Goal: Task Accomplishment & Management: Use online tool/utility

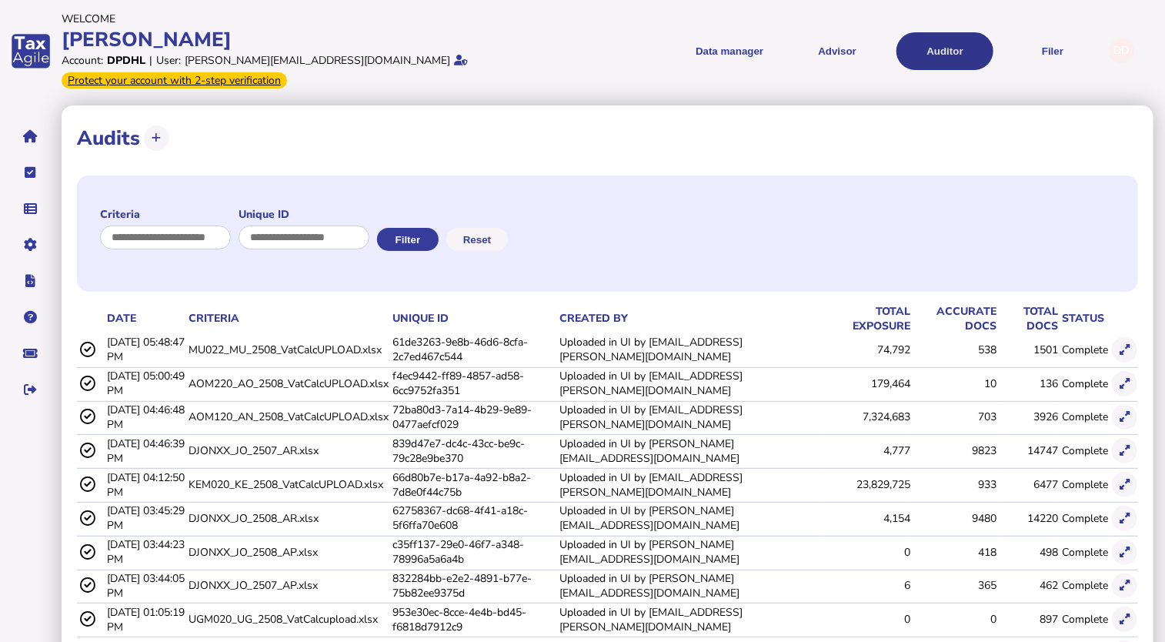
click at [935, 32] on button "Auditor" at bounding box center [944, 51] width 97 height 38
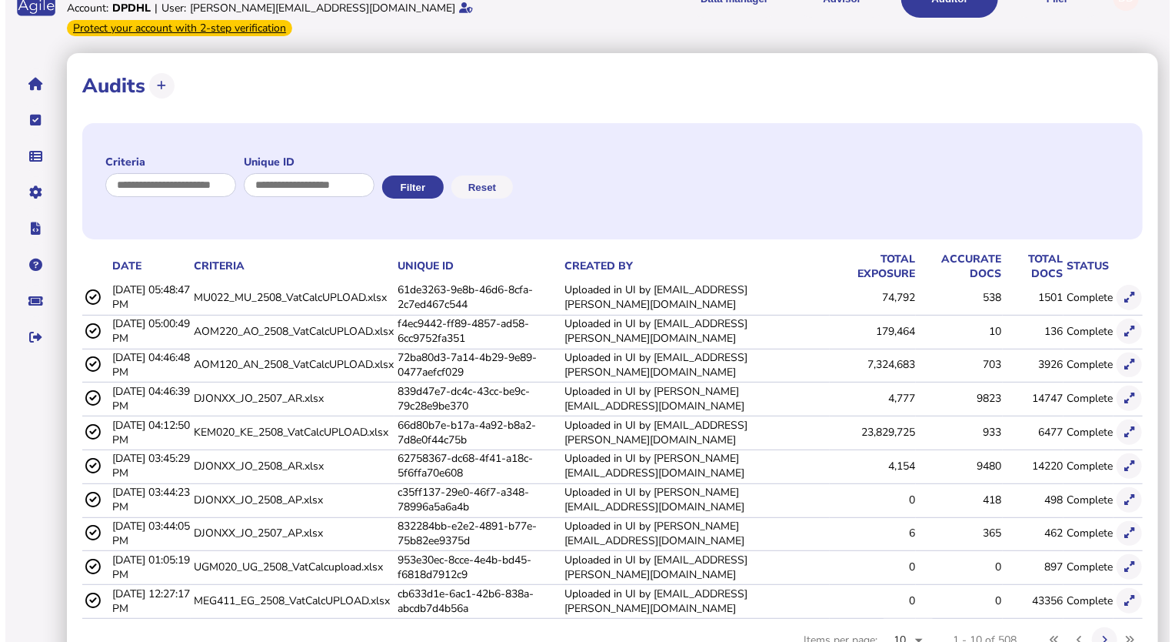
scroll to position [77, 0]
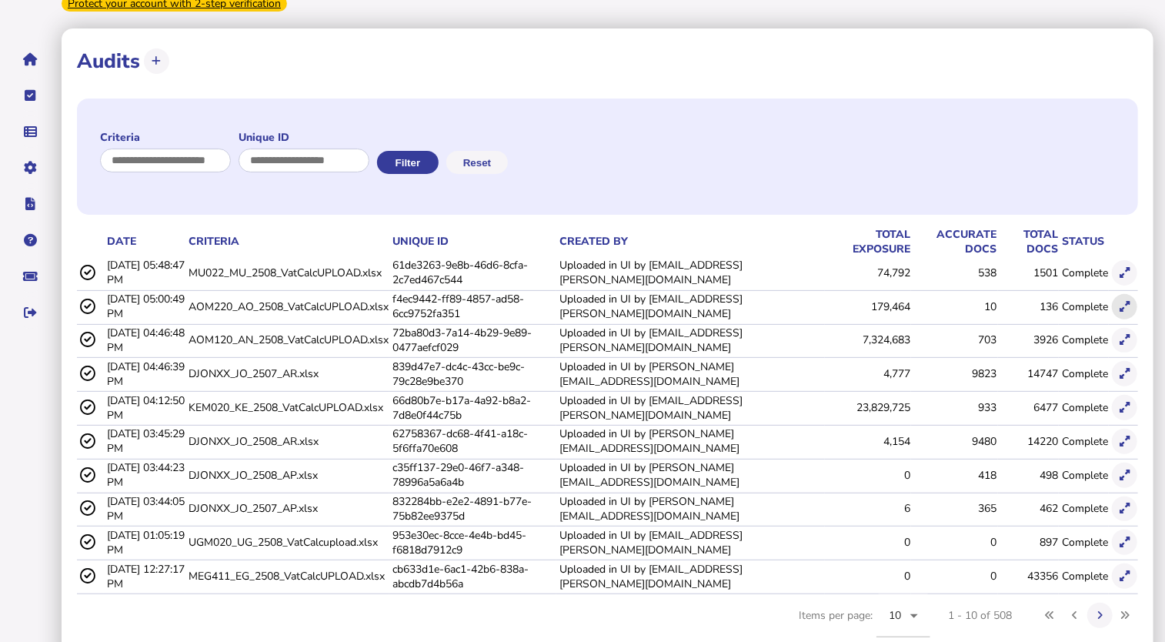
click at [1129, 294] on button at bounding box center [1124, 306] width 25 height 25
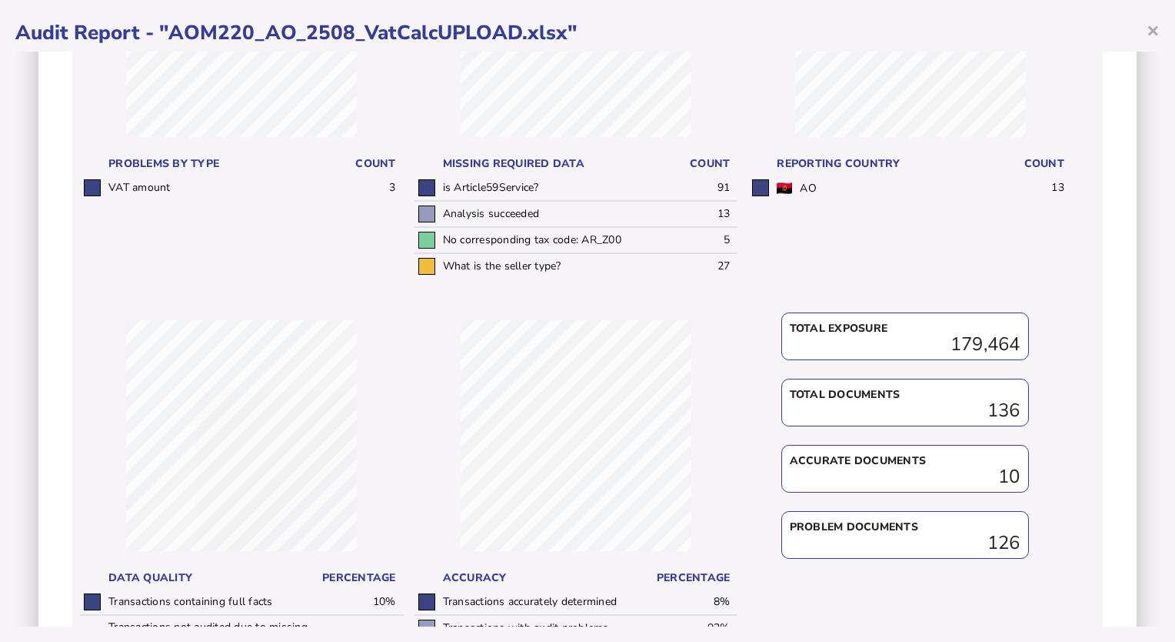
scroll to position [488, 0]
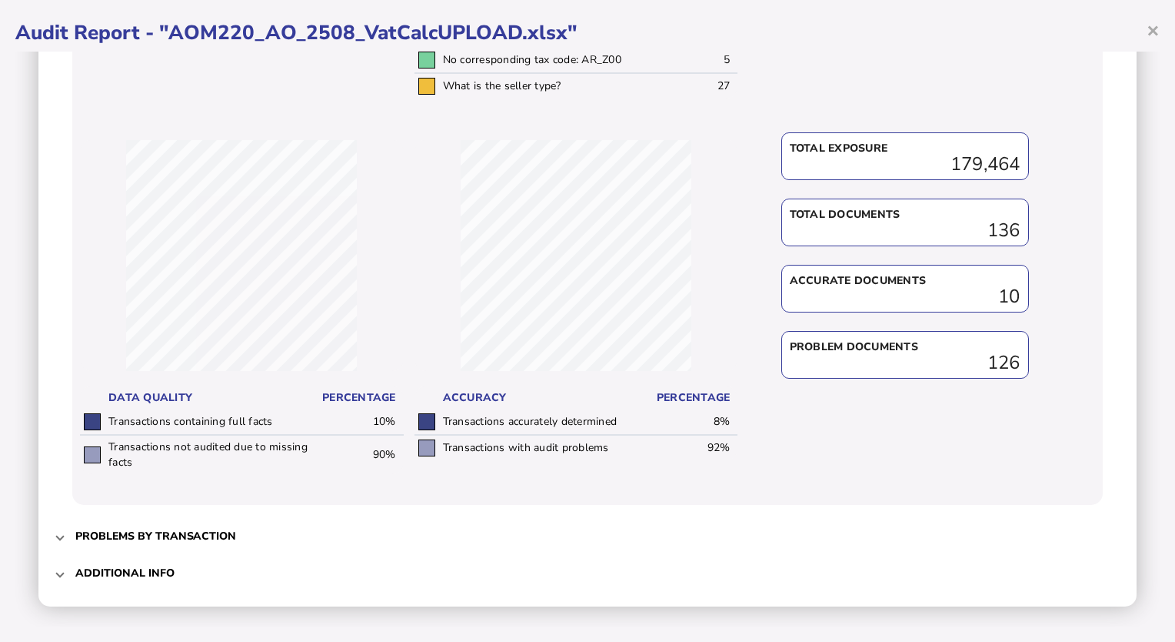
click at [115, 565] on h3 "Additional info" at bounding box center [124, 572] width 99 height 15
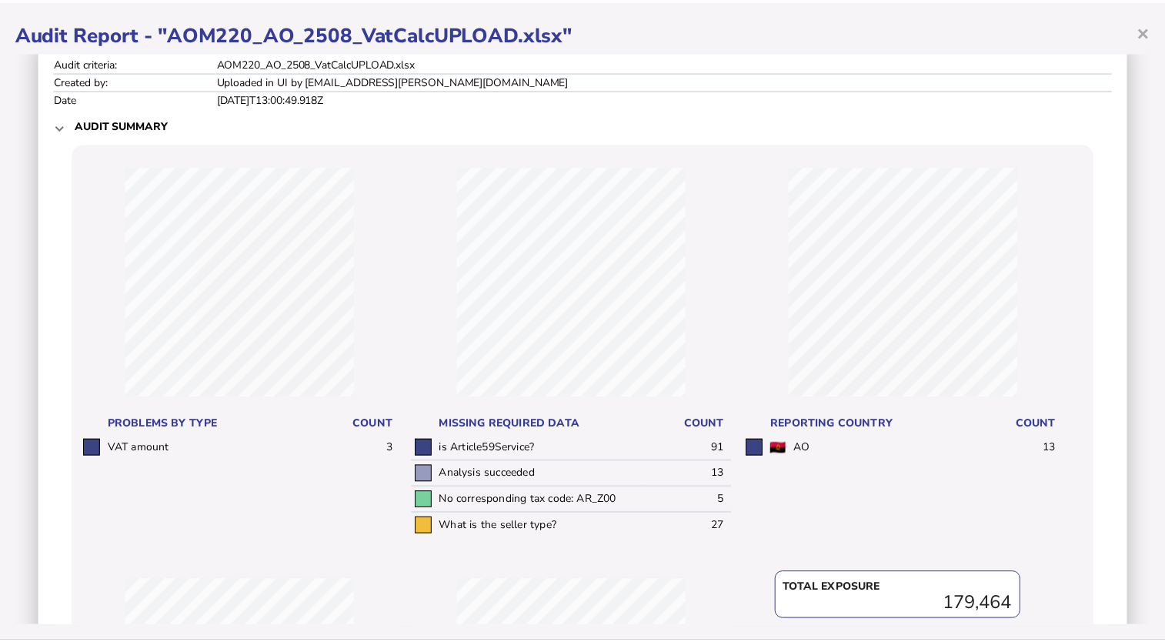
scroll to position [0, 0]
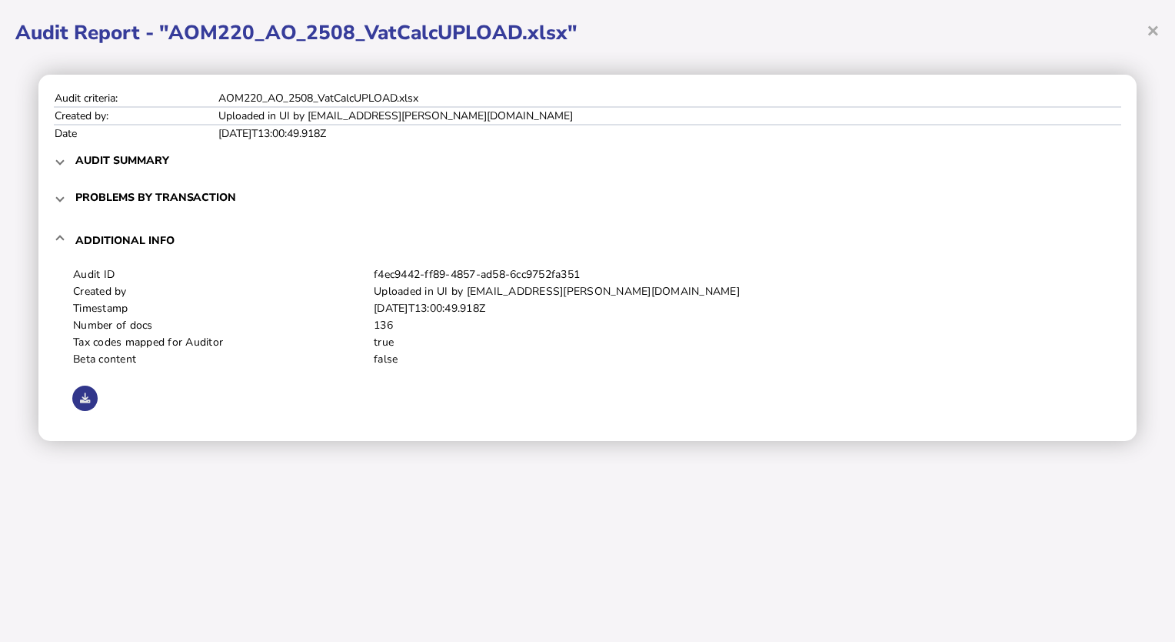
click at [82, 393] on icon at bounding box center [85, 398] width 10 height 10
click at [1155, 28] on span "×" at bounding box center [1153, 29] width 13 height 29
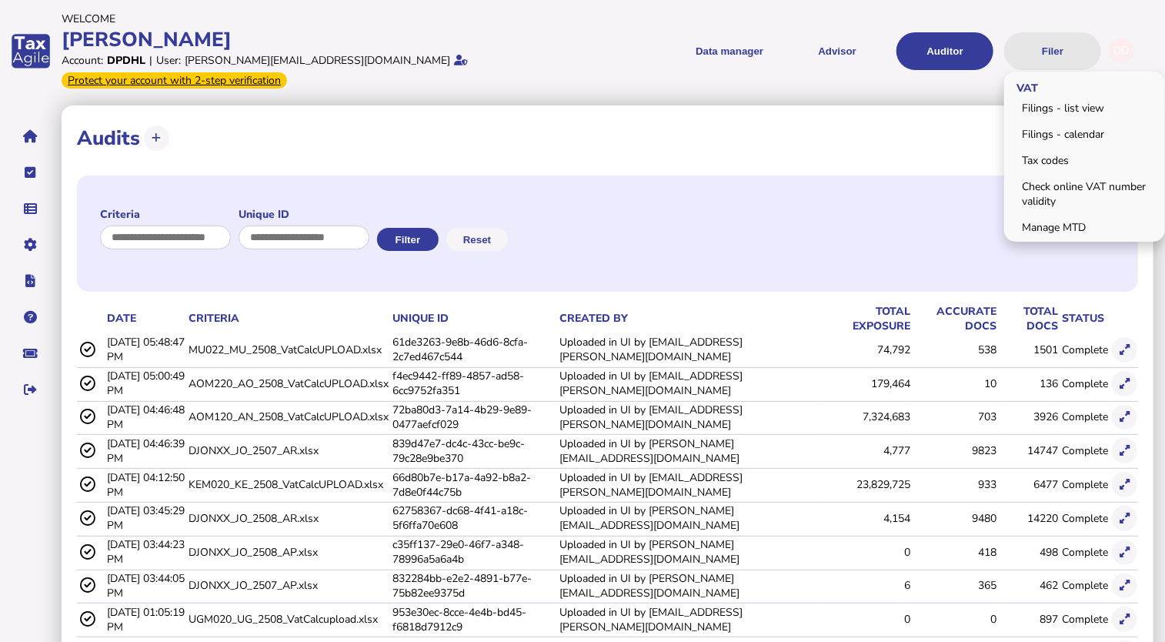
click at [1058, 46] on button "Filer" at bounding box center [1052, 51] width 97 height 38
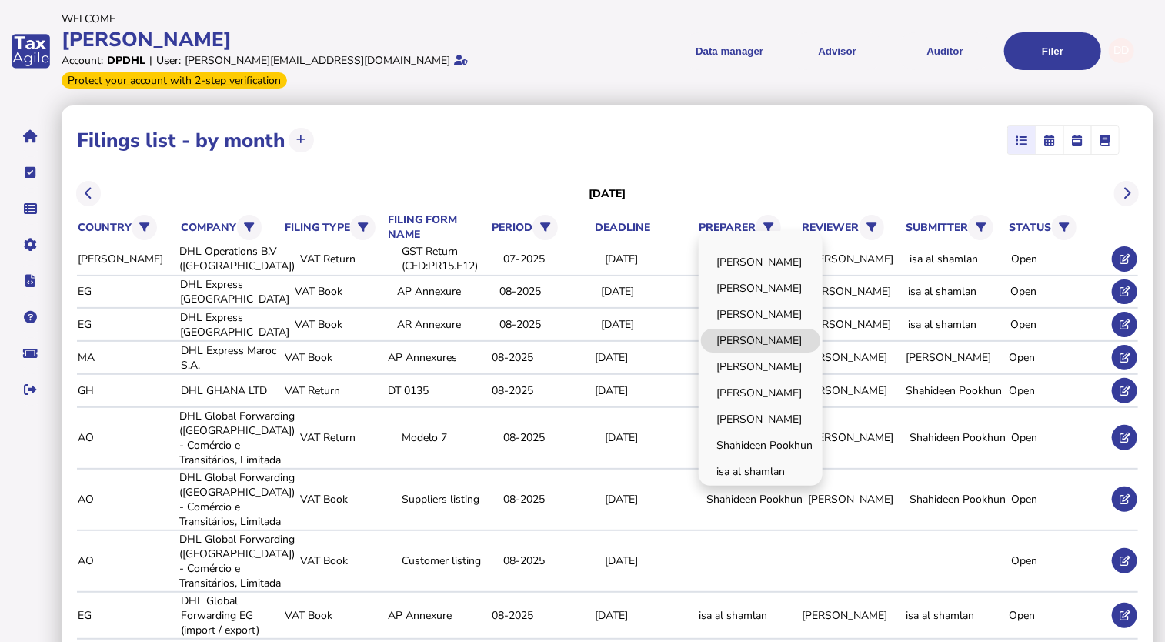
click at [762, 328] on link "[PERSON_NAME]" at bounding box center [760, 340] width 119 height 24
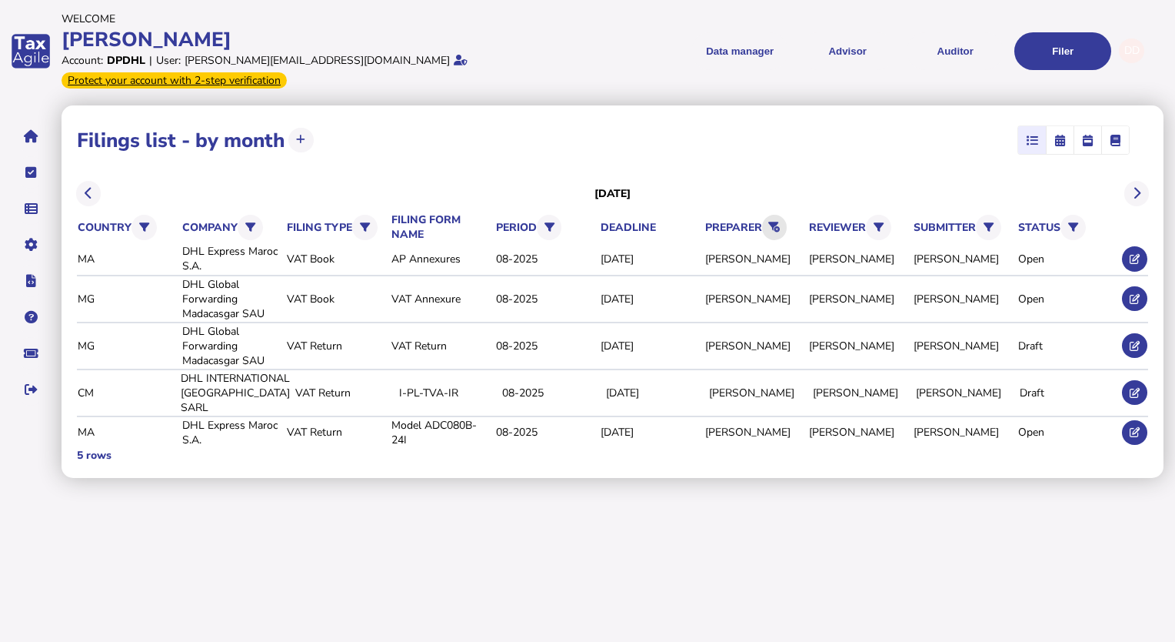
click at [778, 222] on icon at bounding box center [774, 227] width 12 height 10
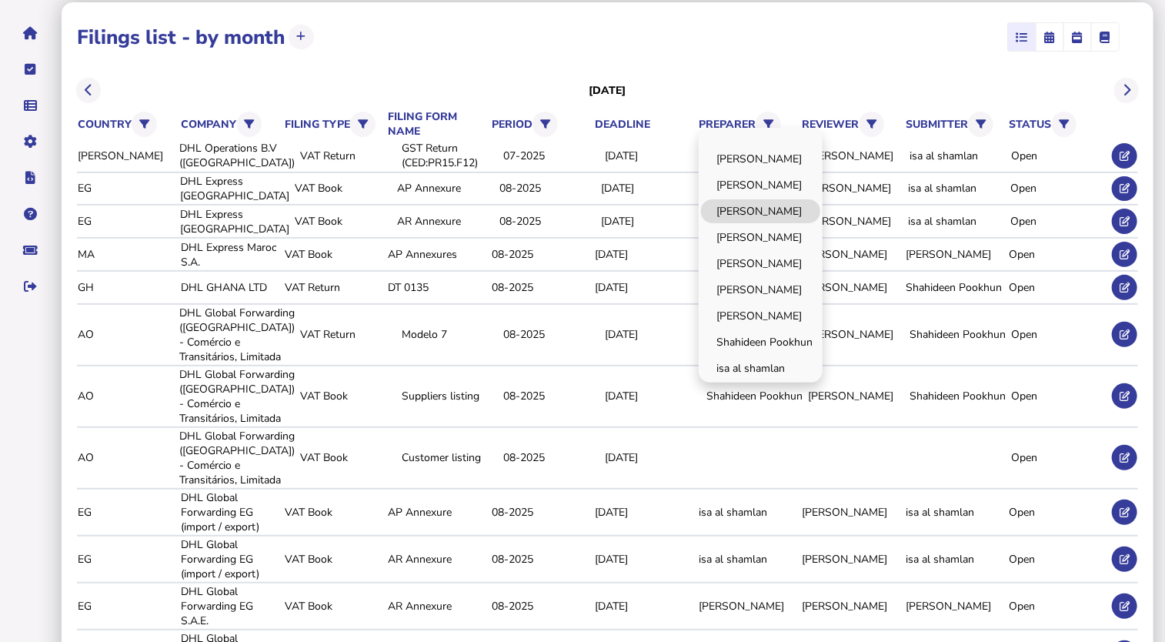
scroll to position [77, 0]
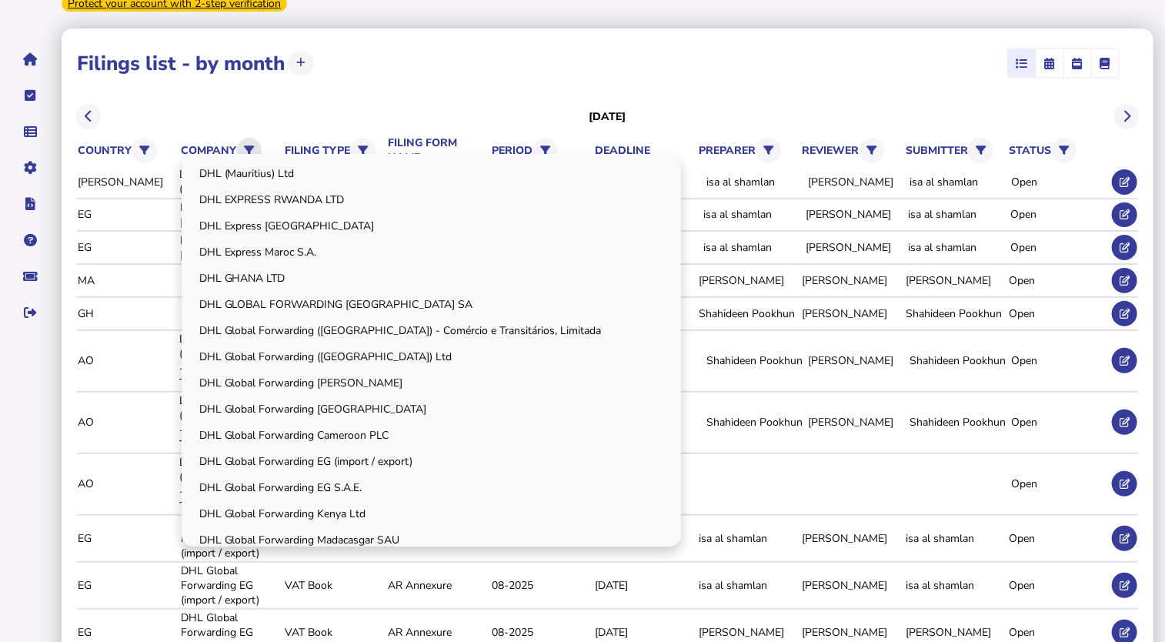
click at [258, 138] on button at bounding box center [249, 150] width 25 height 25
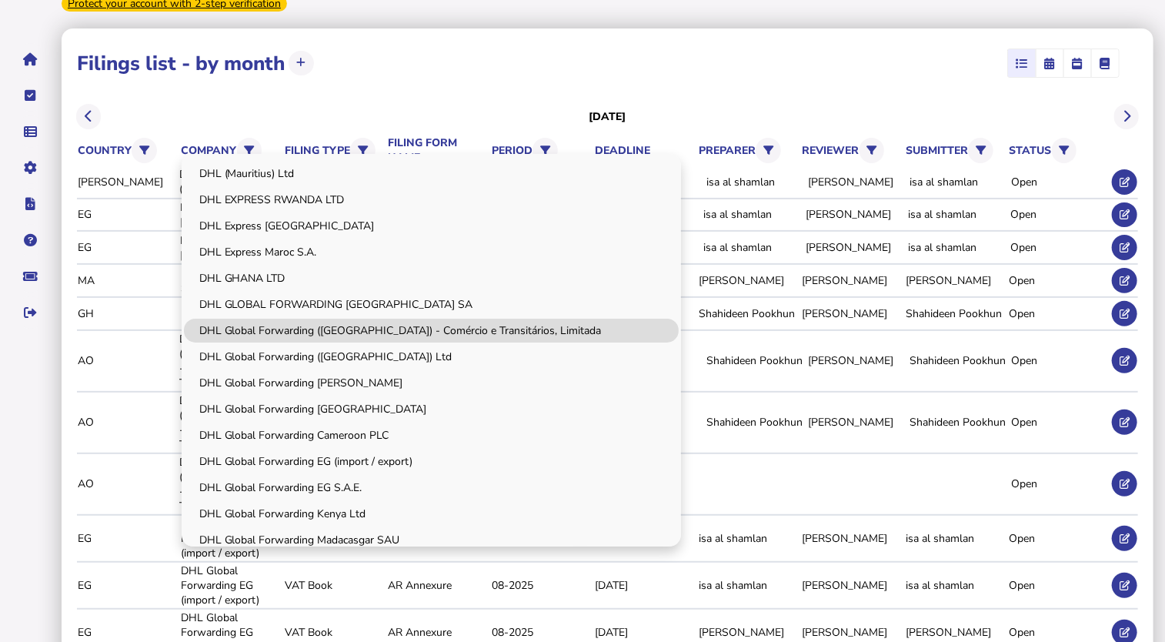
click at [442, 318] on link "DHL Global Forwarding ([GEOGRAPHIC_DATA]) - Comércio e Transitários, Limitada" at bounding box center [431, 330] width 495 height 24
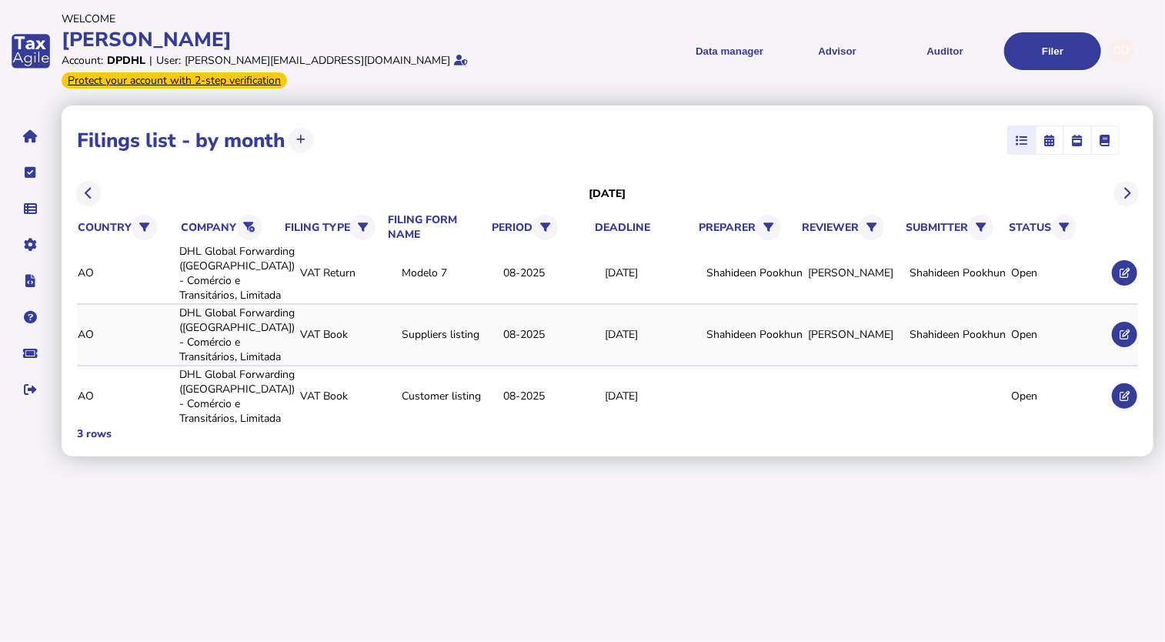
scroll to position [0, 0]
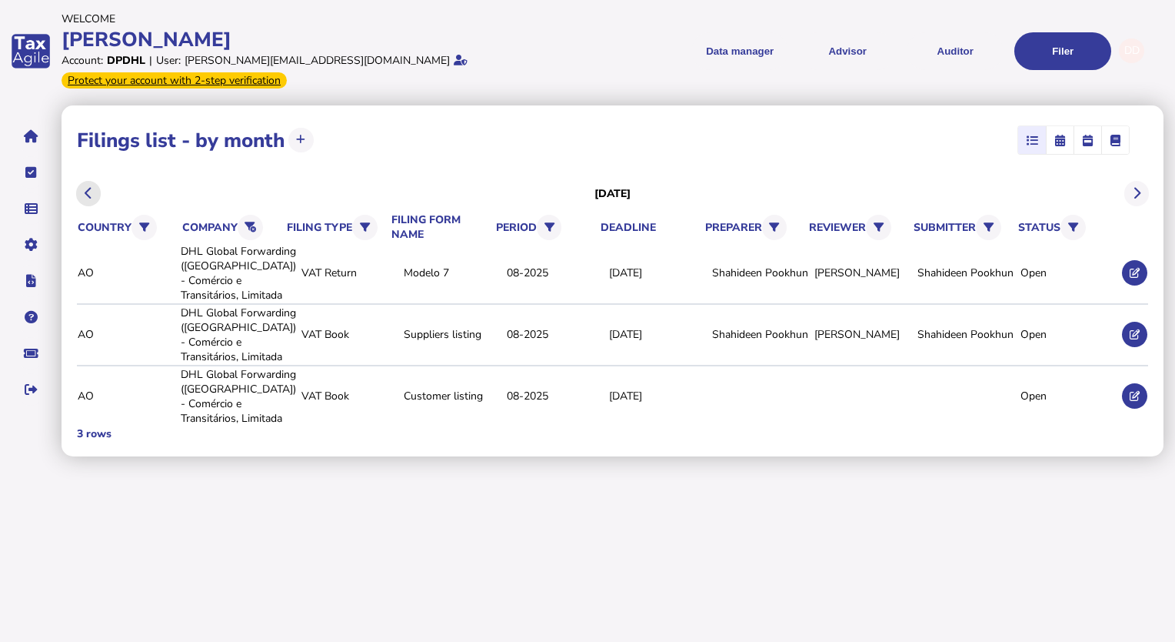
click at [85, 193] on icon at bounding box center [89, 193] width 8 height 1
click at [521, 265] on div "07-2025" at bounding box center [556, 272] width 98 height 15
click at [1144, 265] on button at bounding box center [1134, 272] width 25 height 25
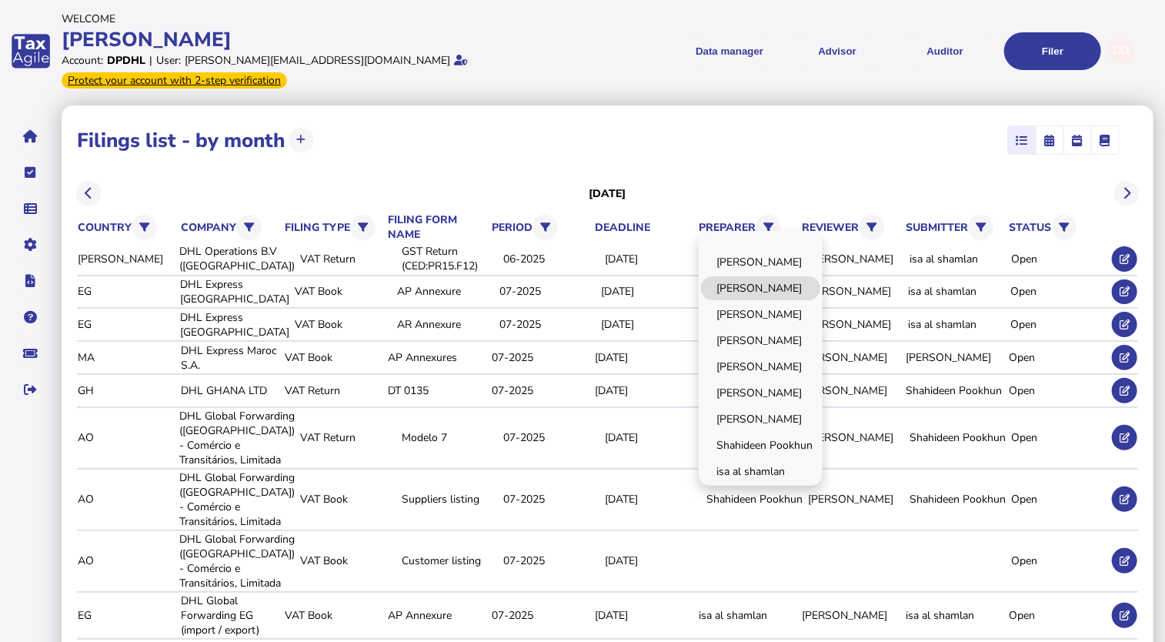
click at [765, 276] on link "[PERSON_NAME]" at bounding box center [760, 288] width 119 height 24
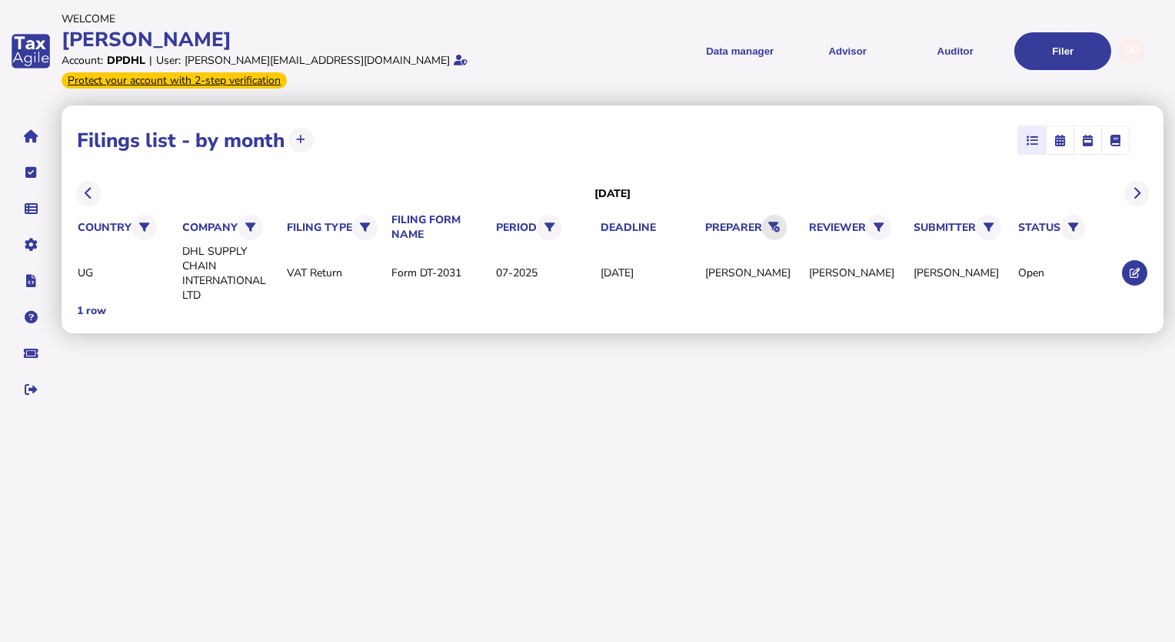
click at [779, 222] on icon at bounding box center [774, 227] width 12 height 10
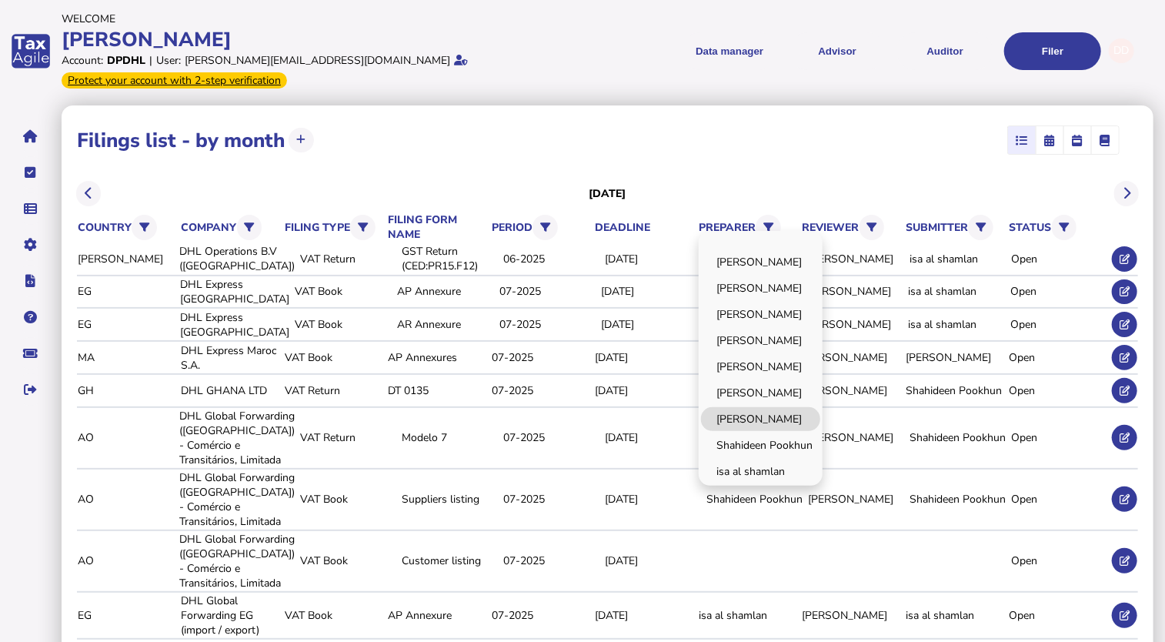
click at [770, 407] on link "[PERSON_NAME]" at bounding box center [760, 419] width 119 height 24
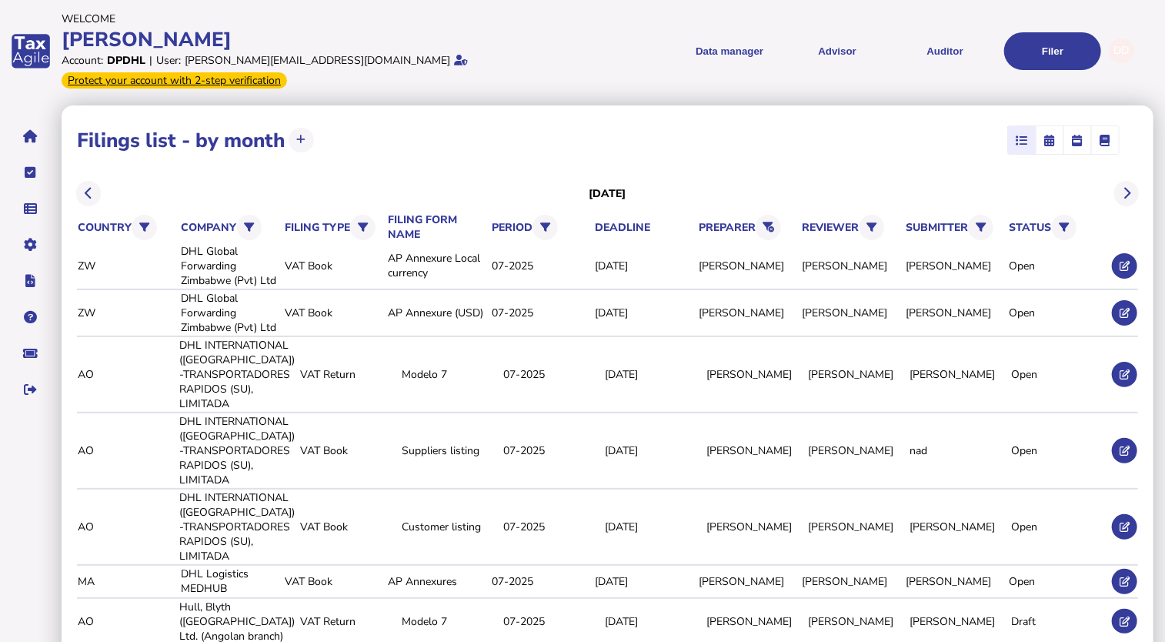
click at [810, 126] on div "**********" at bounding box center [607, 140] width 1061 height 38
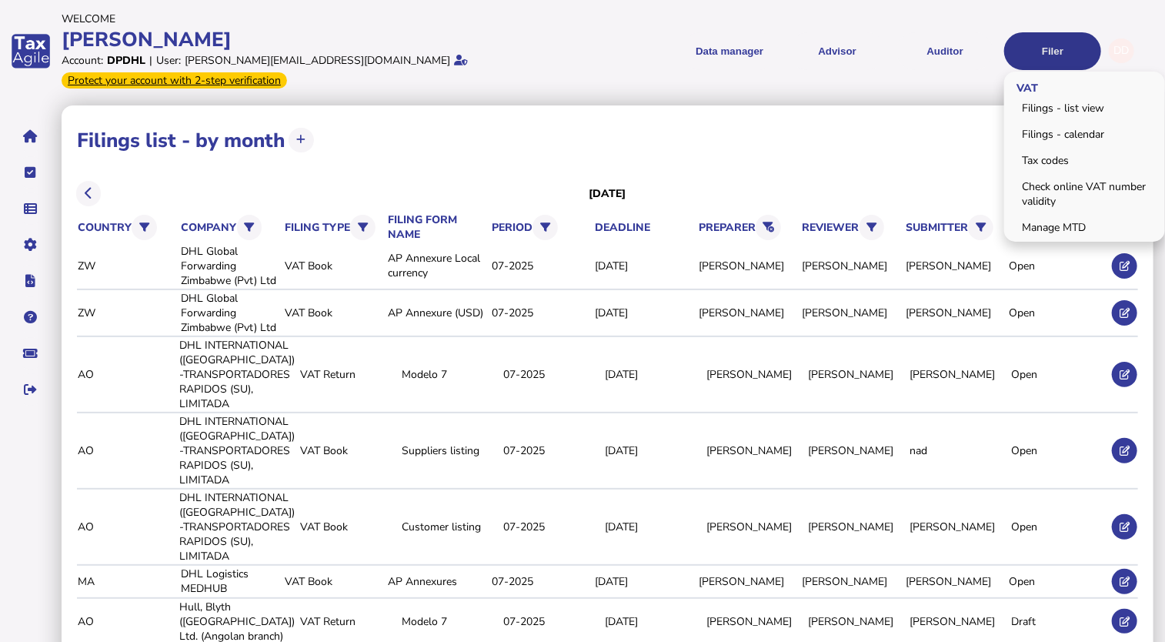
click at [1078, 45] on button "Filer" at bounding box center [1052, 51] width 97 height 38
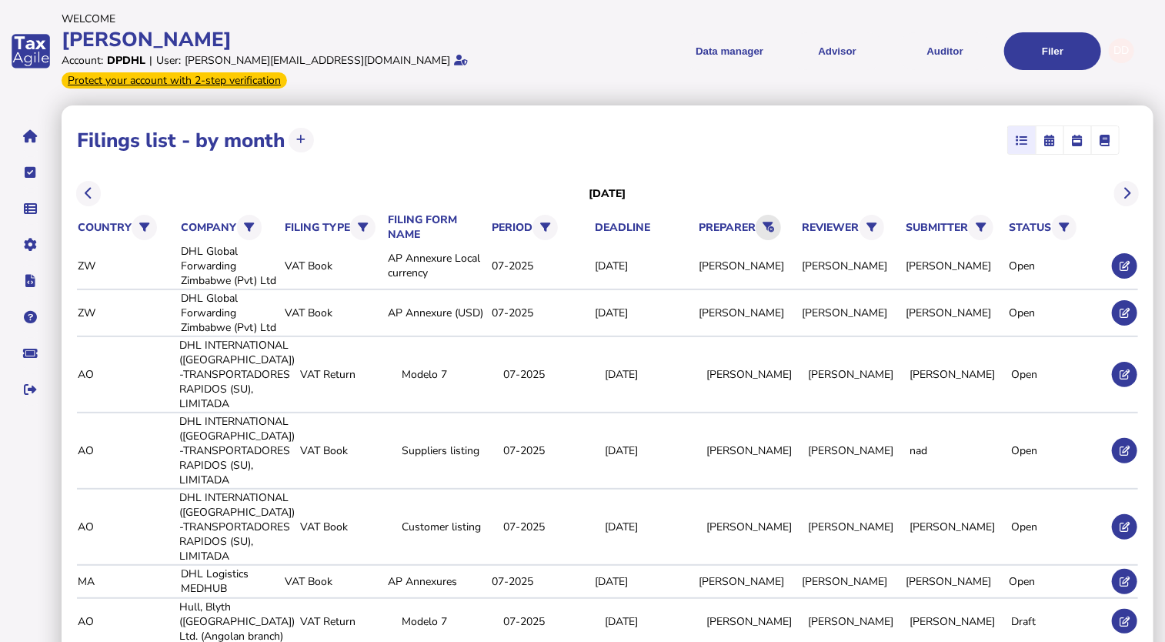
click at [774, 222] on icon at bounding box center [768, 227] width 12 height 10
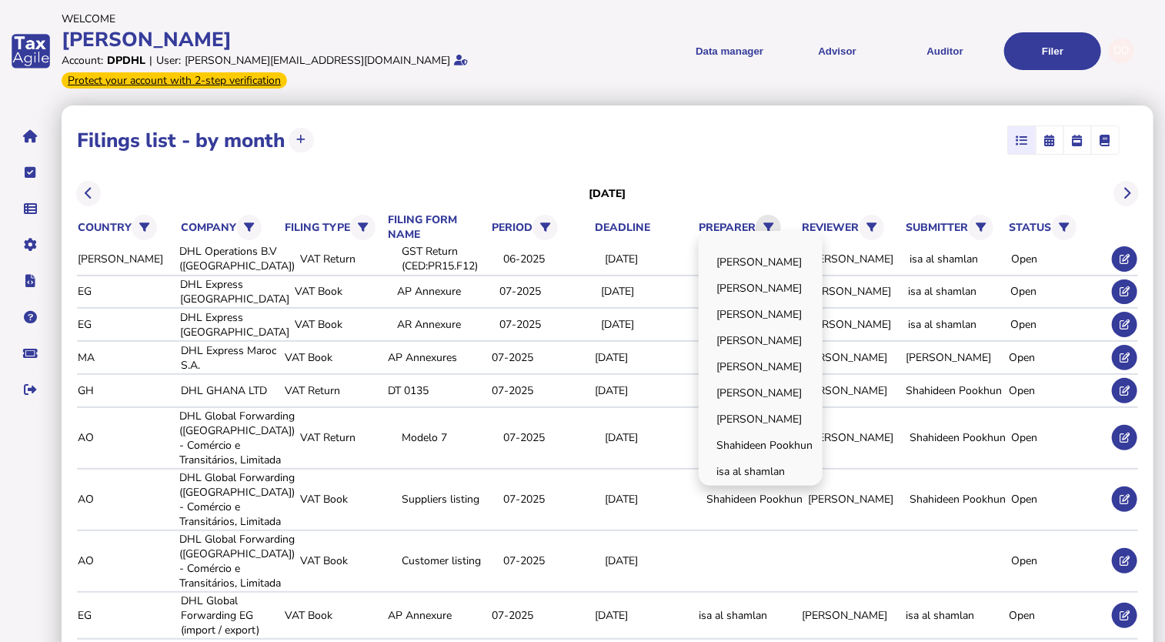
click at [778, 215] on button at bounding box center [767, 227] width 25 height 25
click at [805, 407] on link "[PERSON_NAME]" at bounding box center [760, 419] width 119 height 24
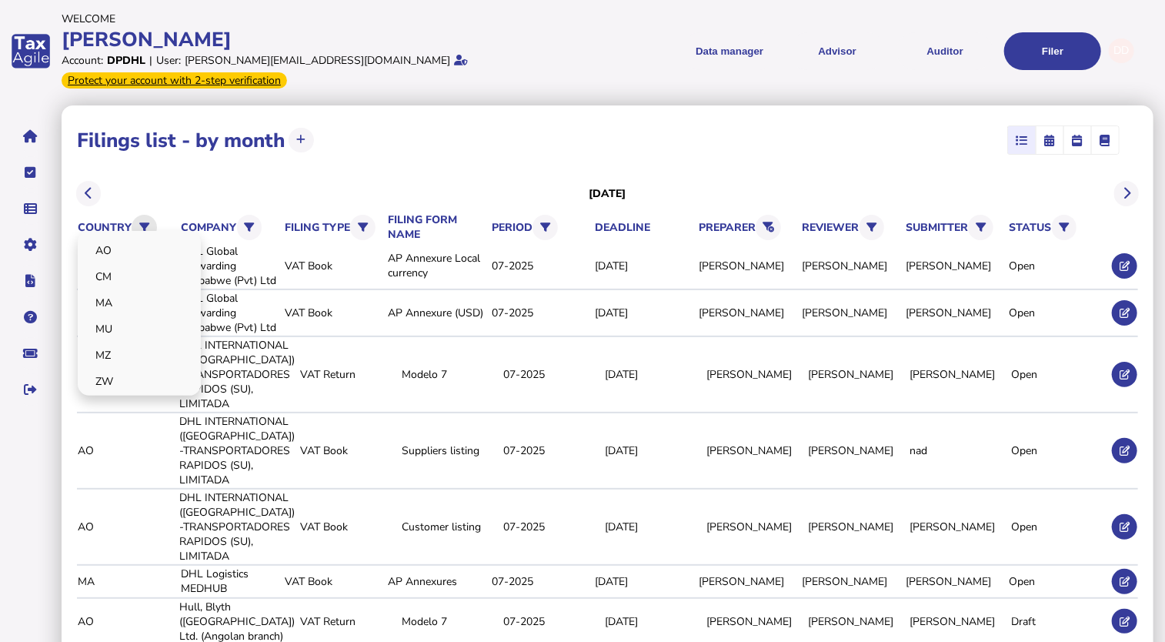
click at [149, 222] on icon at bounding box center [144, 227] width 10 height 10
click at [0, 0] on link "AO" at bounding box center [0, 0] width 0 height 0
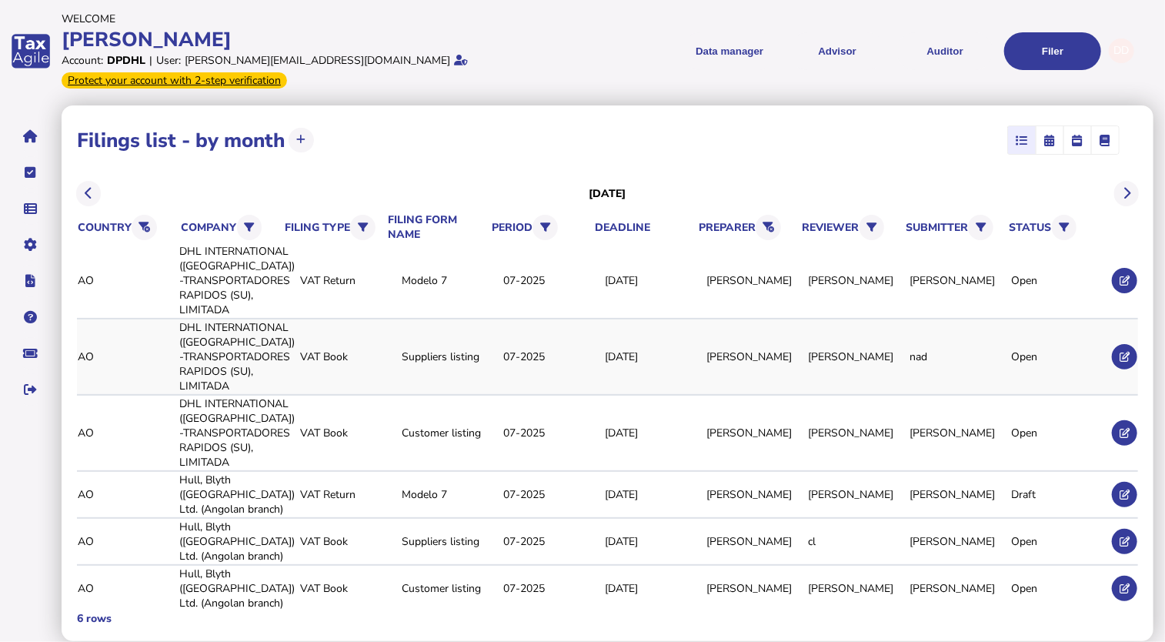
scroll to position [27, 0]
click at [1124, 492] on icon at bounding box center [1124, 494] width 10 height 10
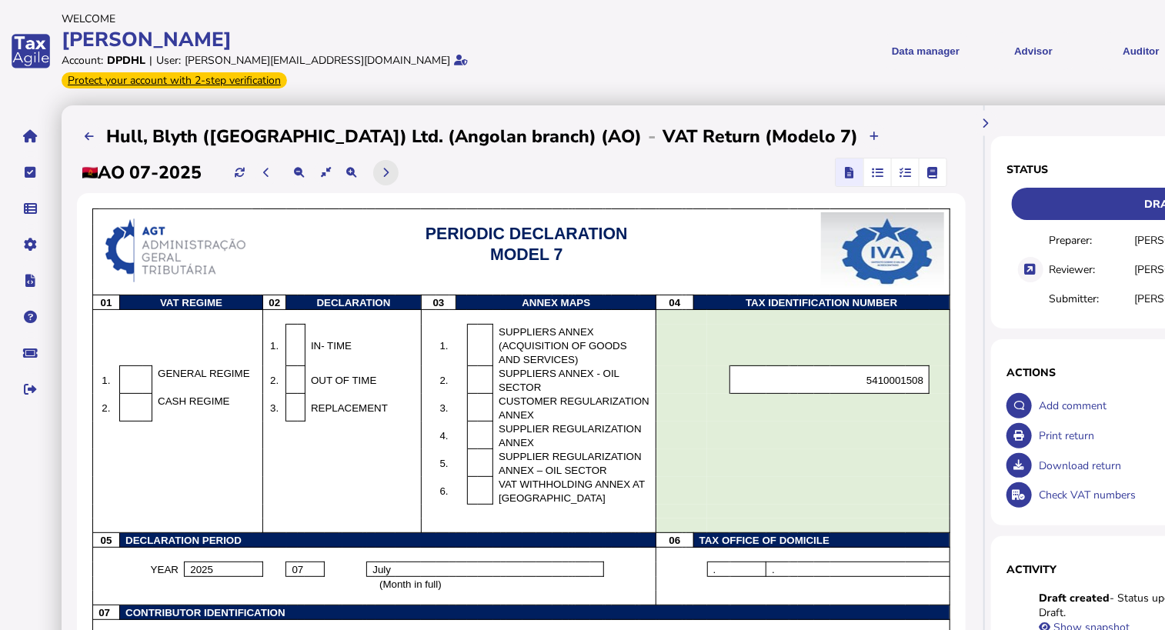
click at [388, 168] on icon at bounding box center [385, 173] width 6 height 10
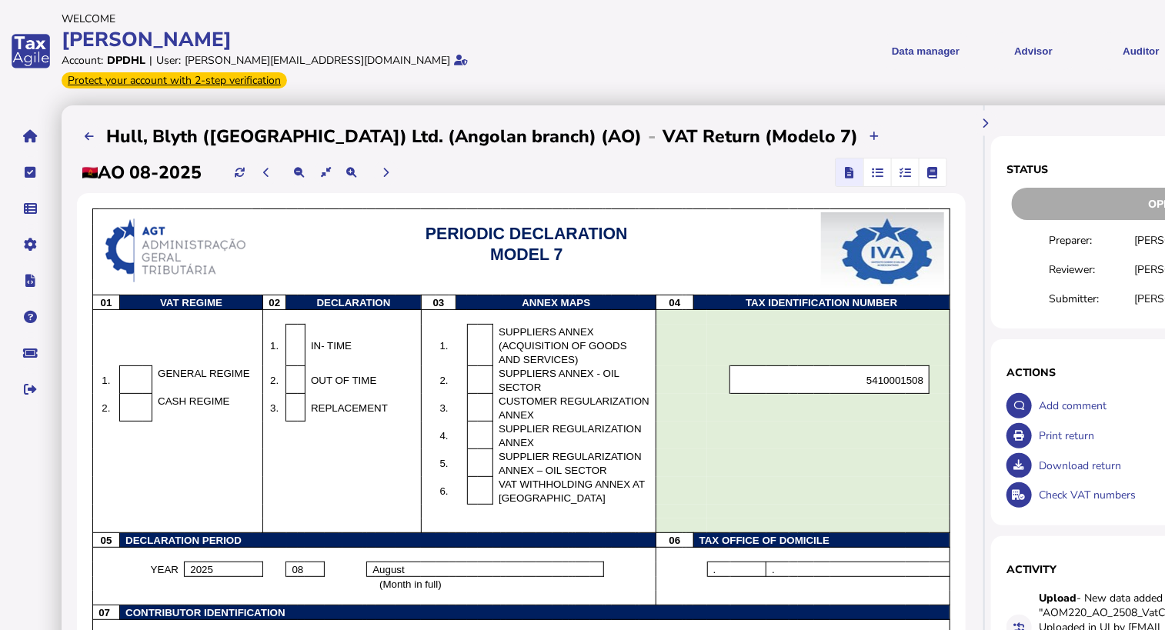
click at [905, 172] on icon "button" at bounding box center [905, 172] width 12 height 1
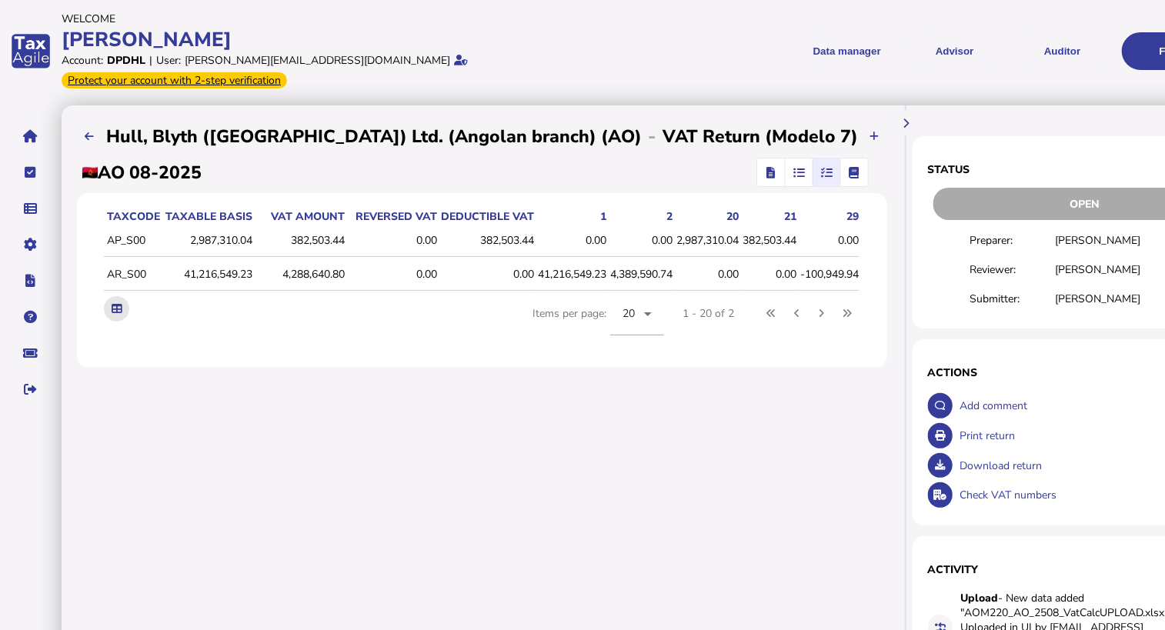
click at [104, 298] on button at bounding box center [116, 308] width 25 height 25
click at [588, 25] on div "Welcome" at bounding box center [349, 19] width 575 height 15
click at [528, 438] on div "**********" at bounding box center [482, 401] width 841 height 593
